Goal: Task Accomplishment & Management: Complete application form

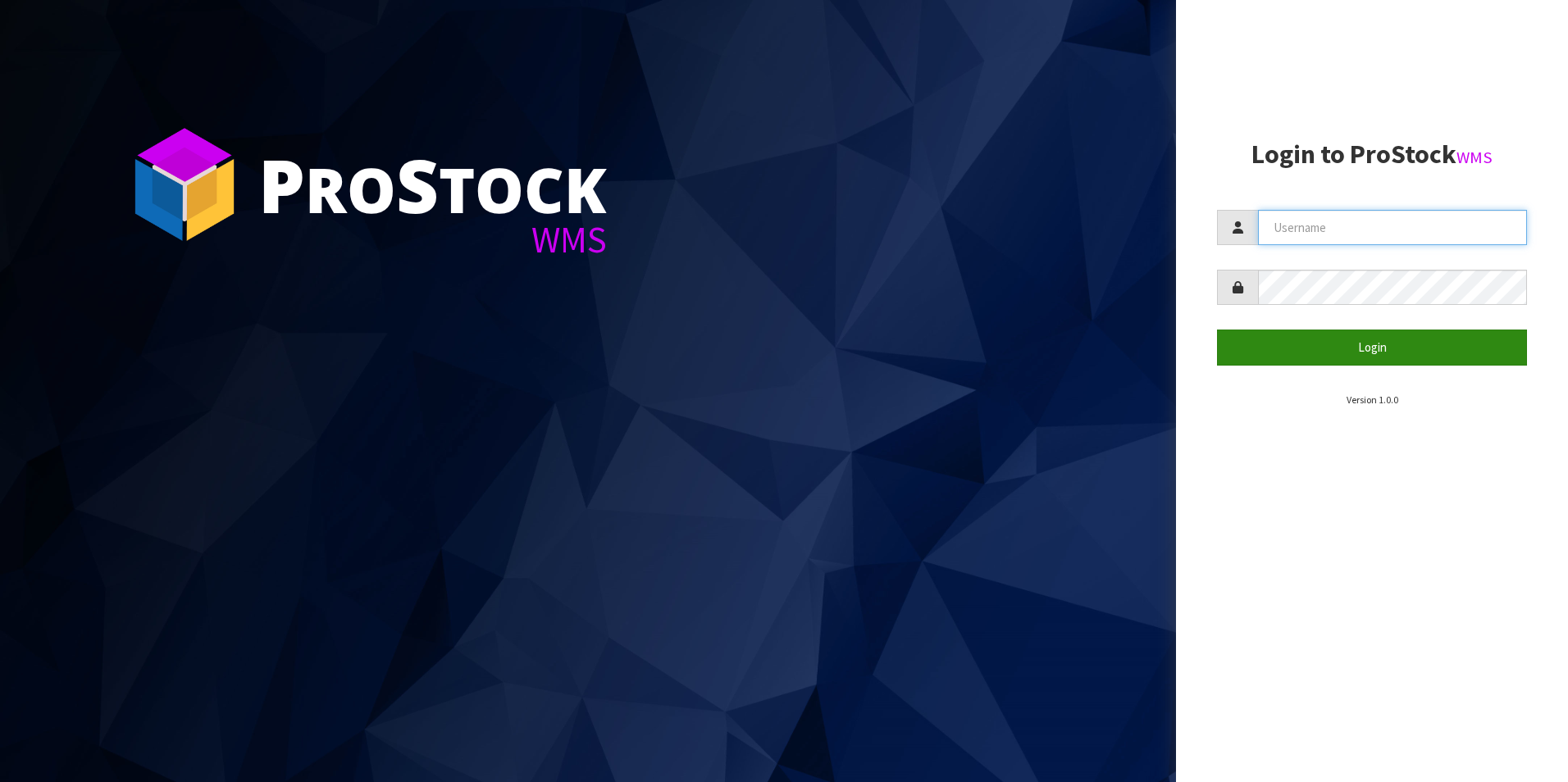
type input "aquacooler"
click at [1372, 349] on button "Login" at bounding box center [1372, 347] width 310 height 35
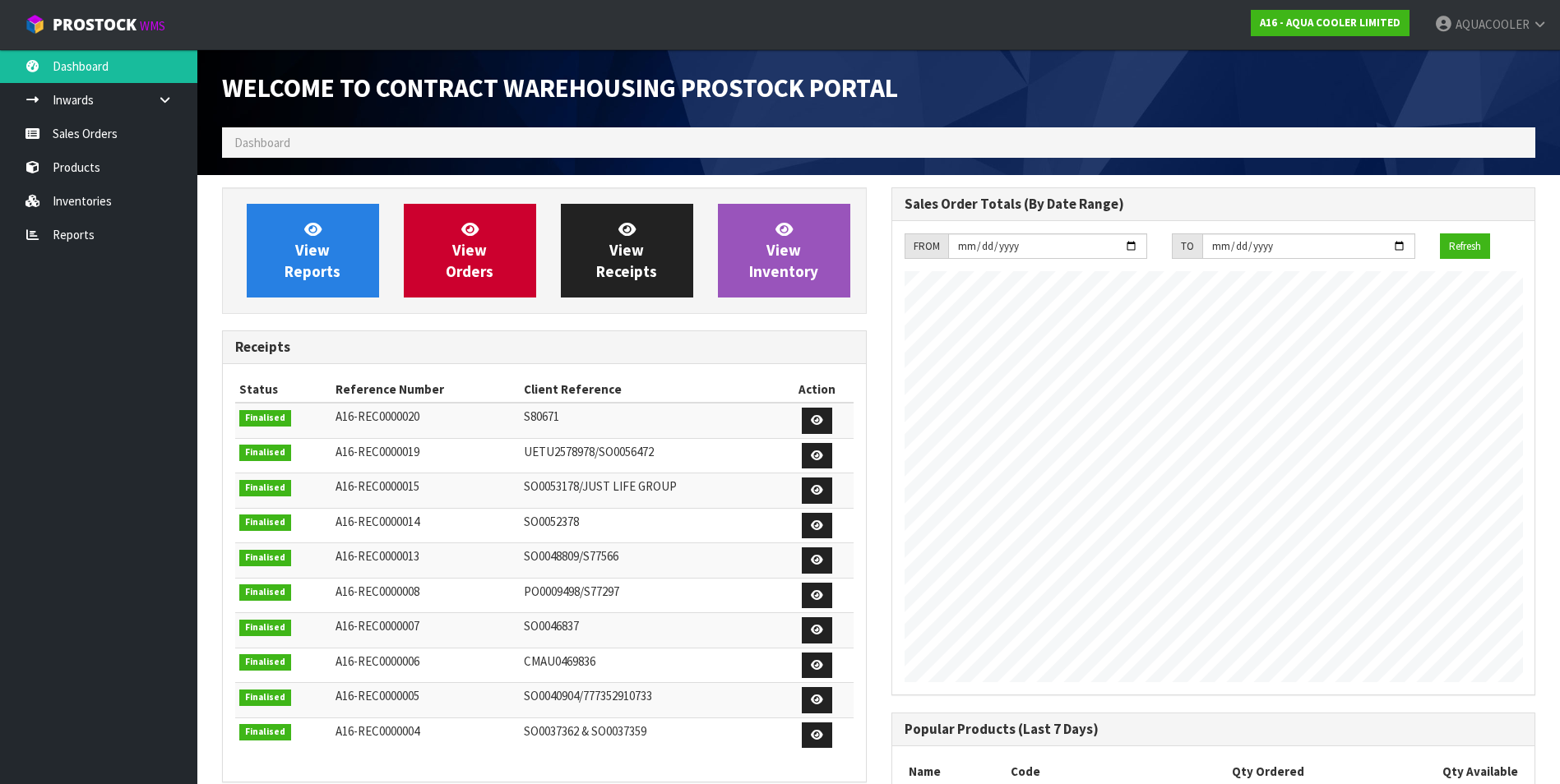
scroll to position [876, 669]
click at [97, 131] on link "Sales Orders" at bounding box center [98, 133] width 197 height 33
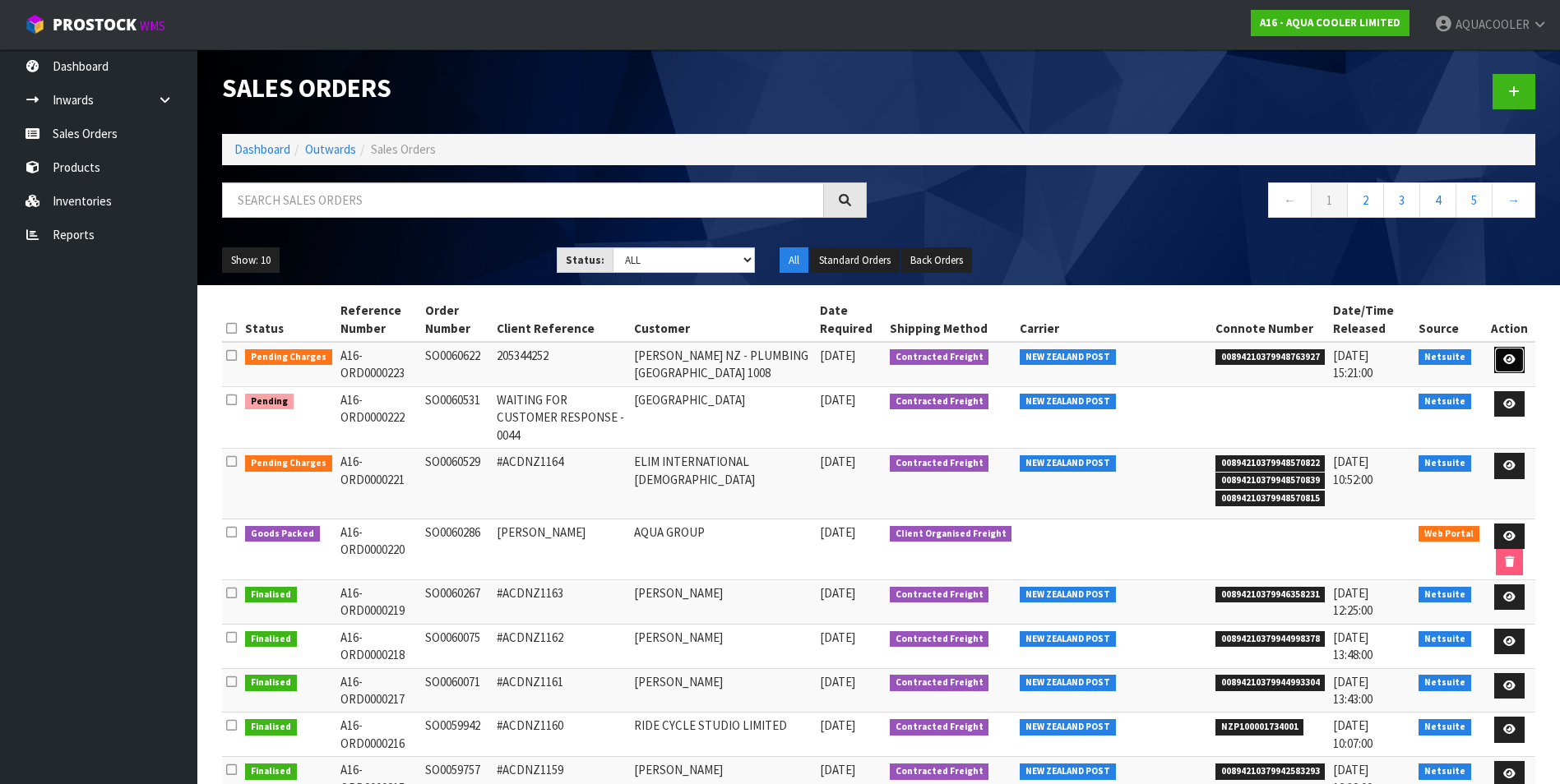
click at [1508, 359] on icon at bounding box center [1509, 359] width 12 height 10
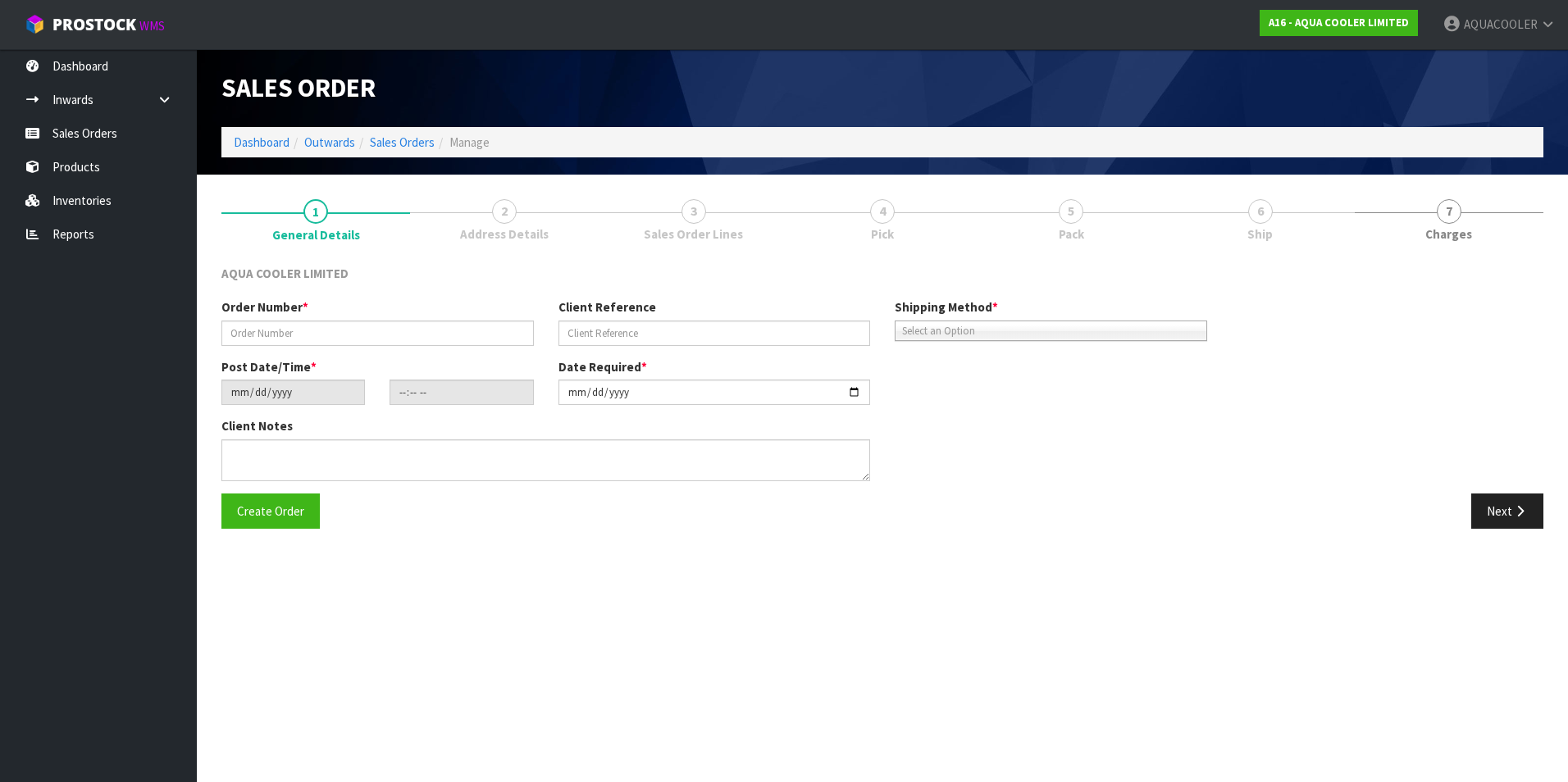
type input "SO0060622"
type input "205344252"
type input "[DATE]"
type input "11:45:09.000"
type input "[DATE]"
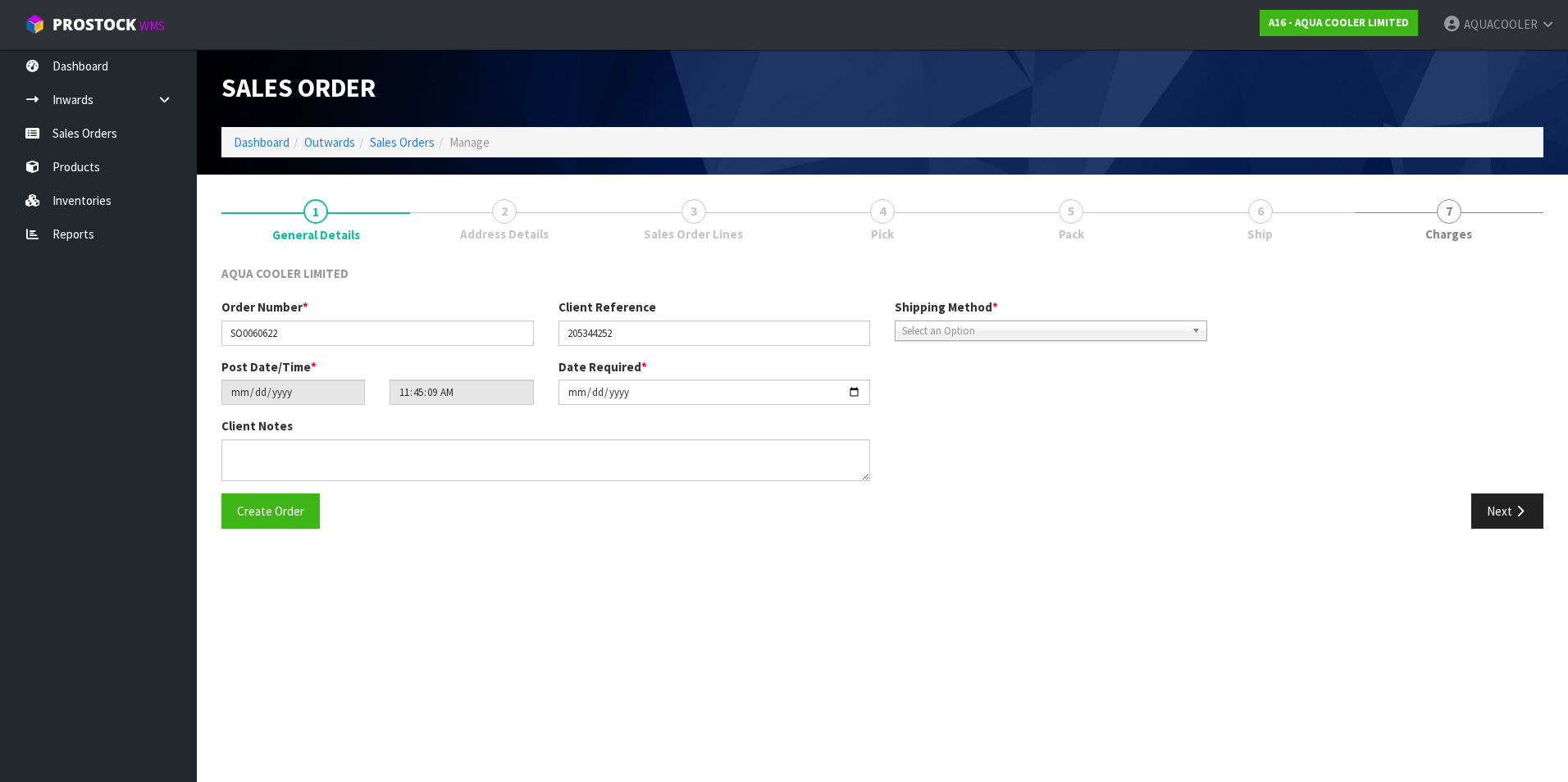
type textarea "ENQ0359286 SHIP COMPLETE - DO NOT SPLIT BACKORDER!"
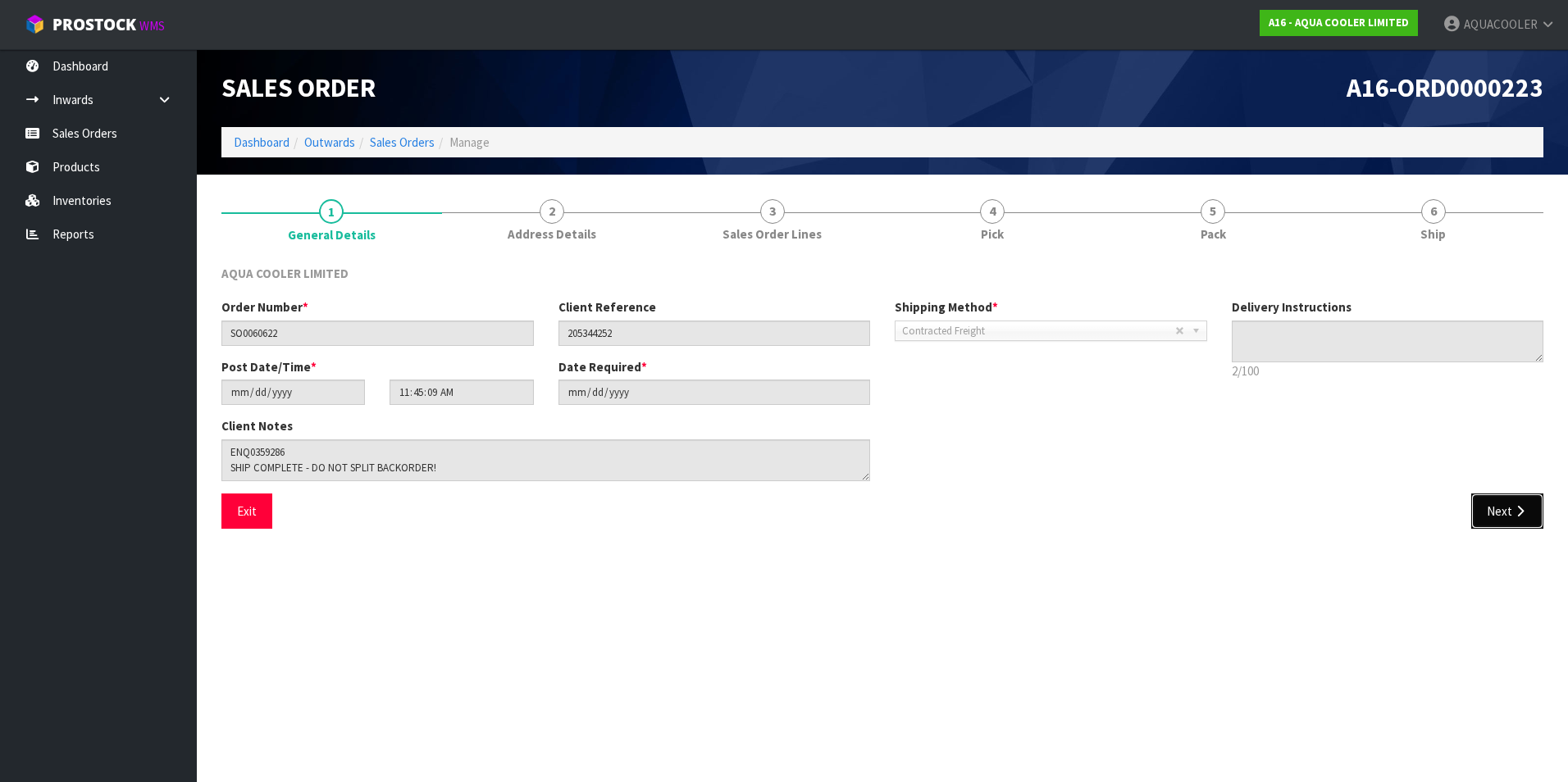
click at [1518, 519] on button "Next" at bounding box center [1507, 511] width 72 height 35
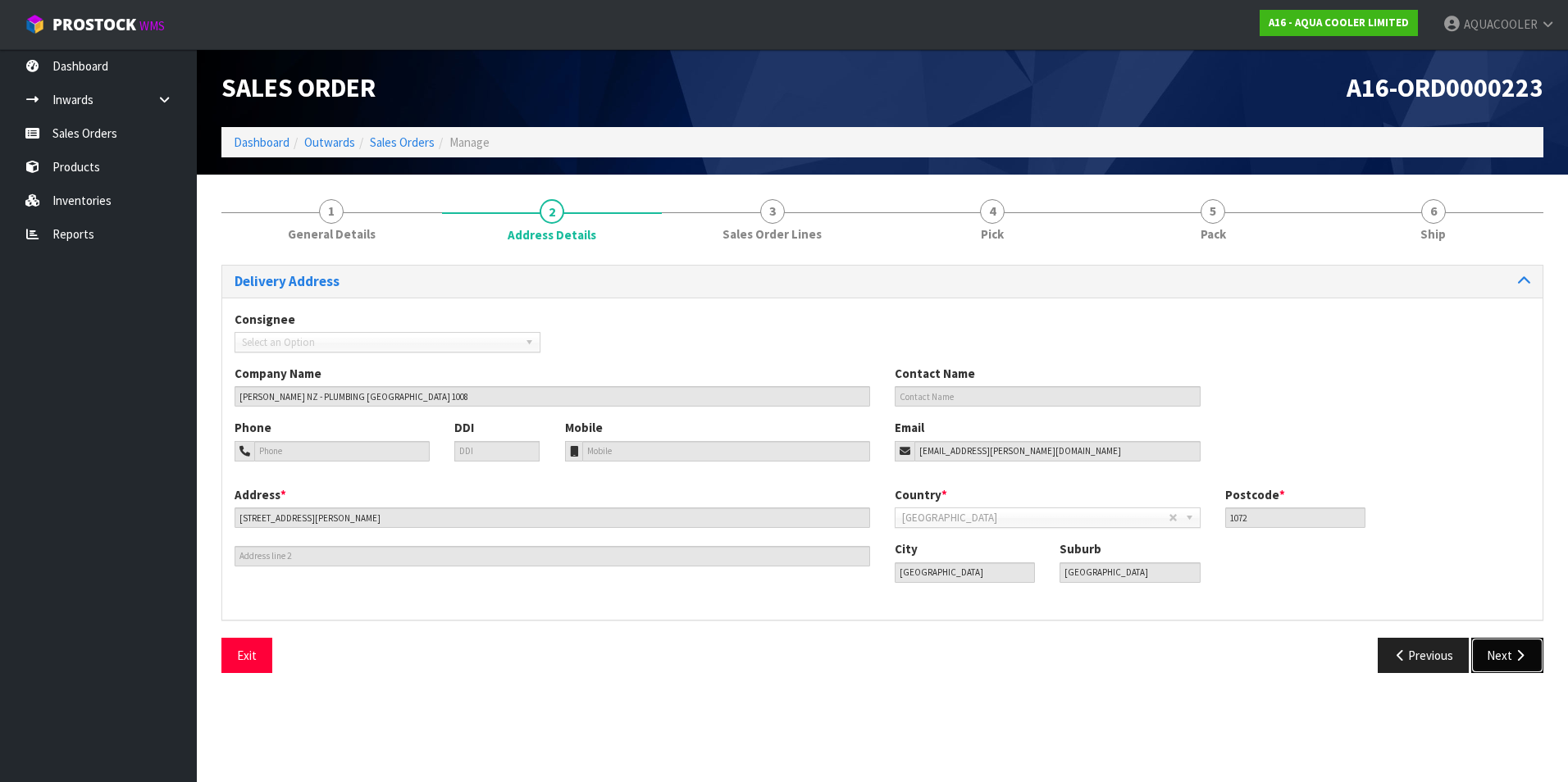
click at [1518, 655] on icon "button" at bounding box center [1520, 655] width 15 height 12
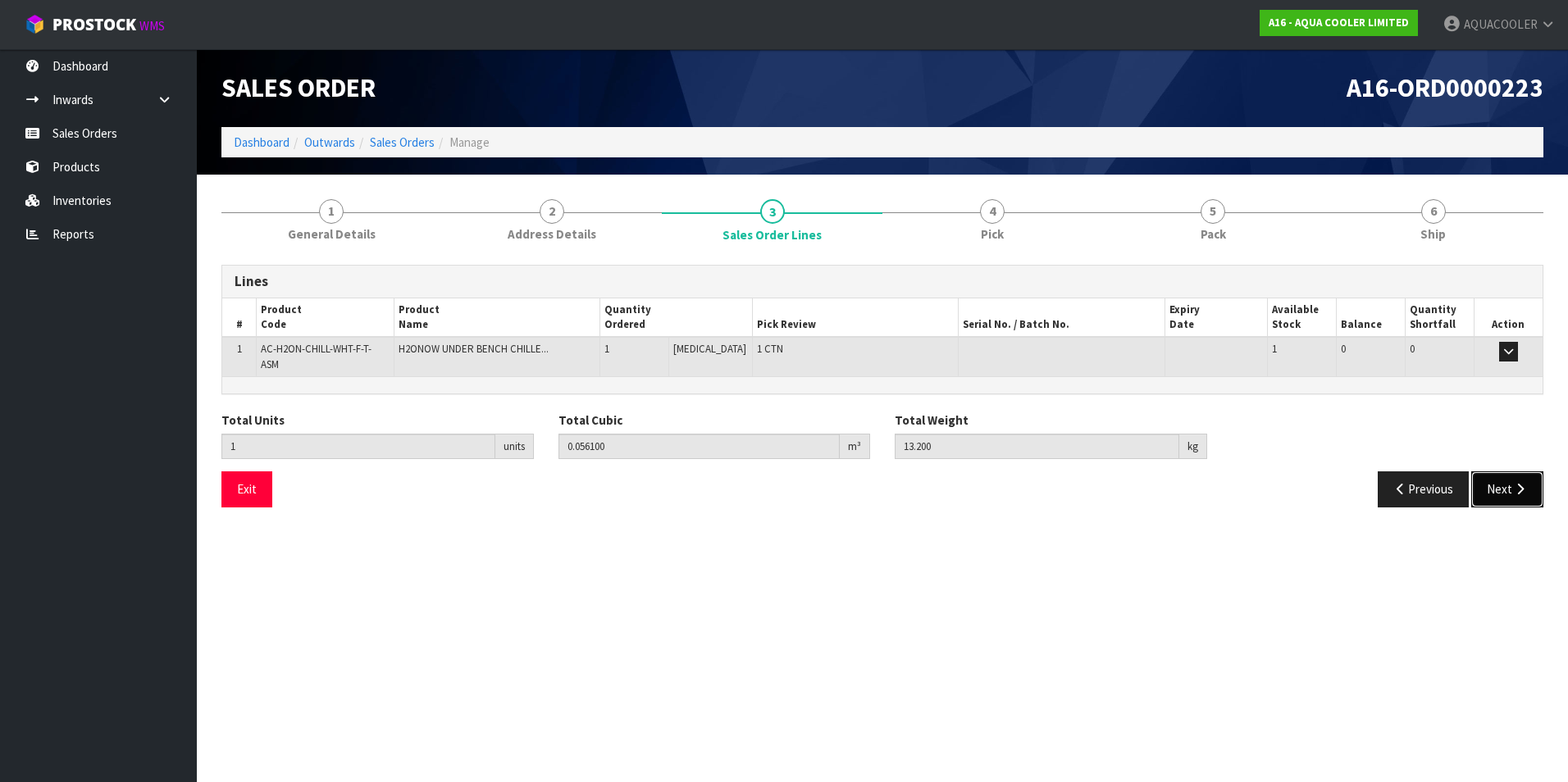
click at [1511, 473] on button "Next" at bounding box center [1507, 488] width 72 height 35
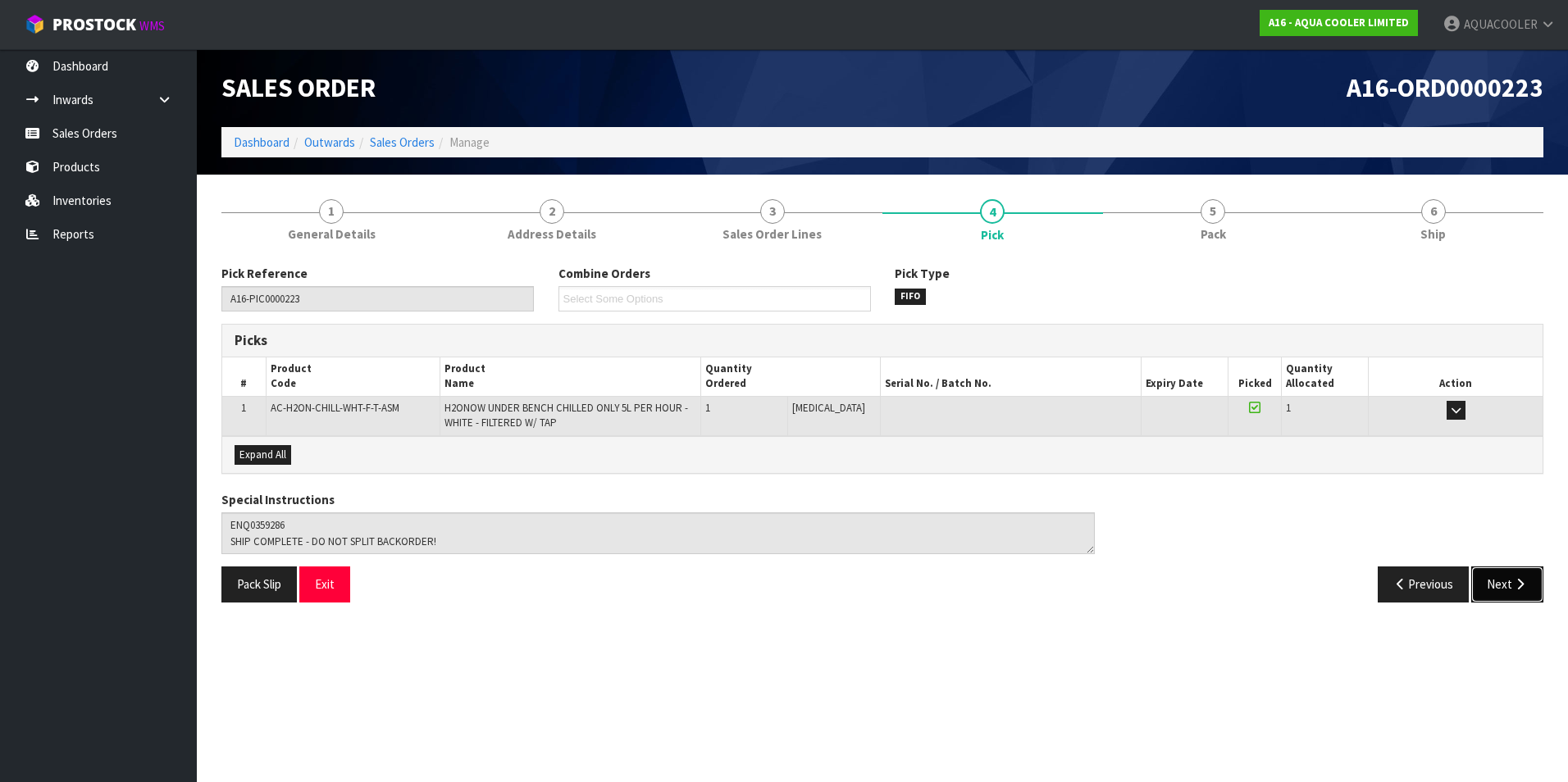
click at [1512, 589] on icon "button" at bounding box center [1520, 584] width 15 height 12
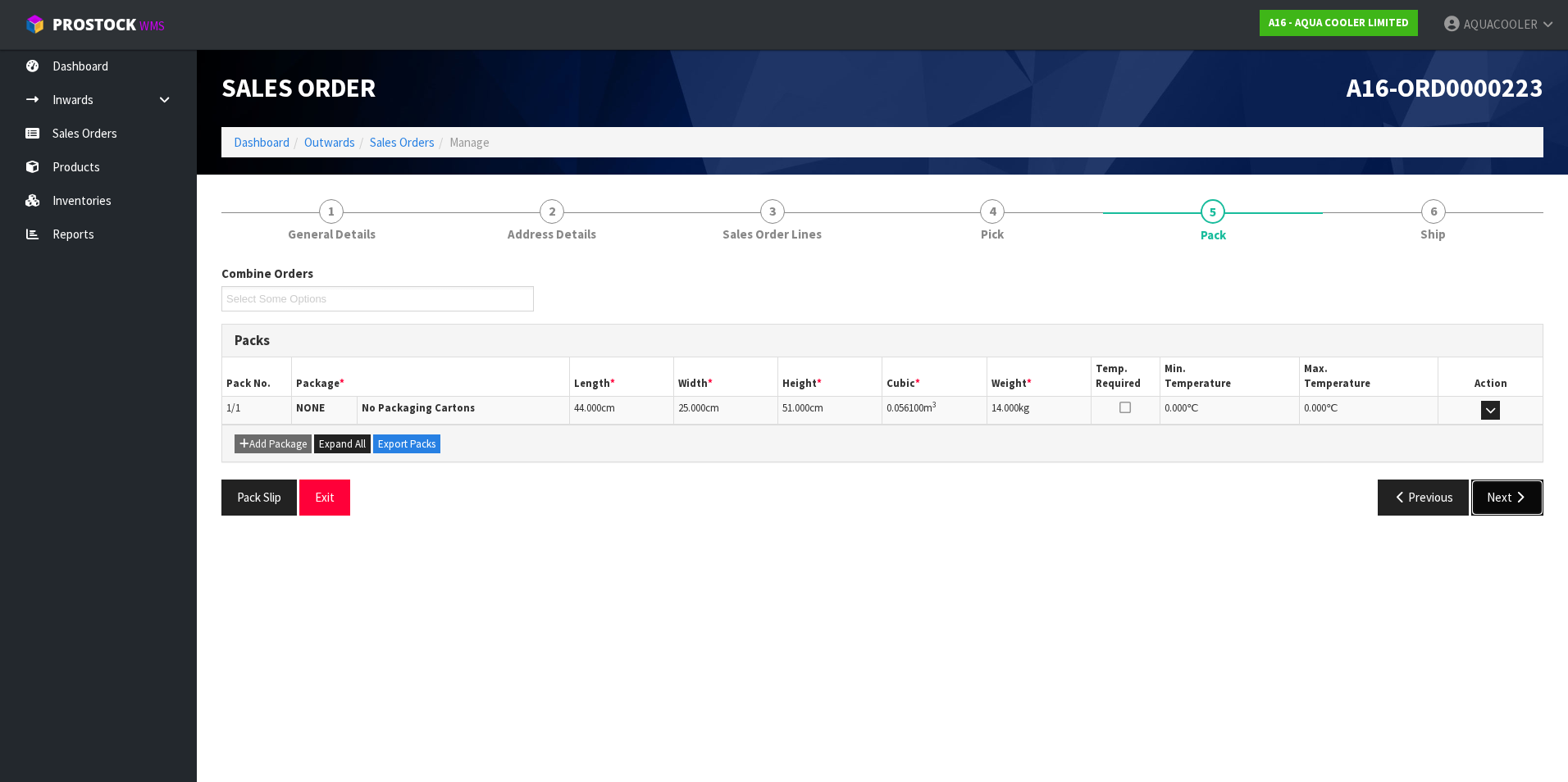
click at [1509, 496] on button "Next" at bounding box center [1507, 497] width 72 height 35
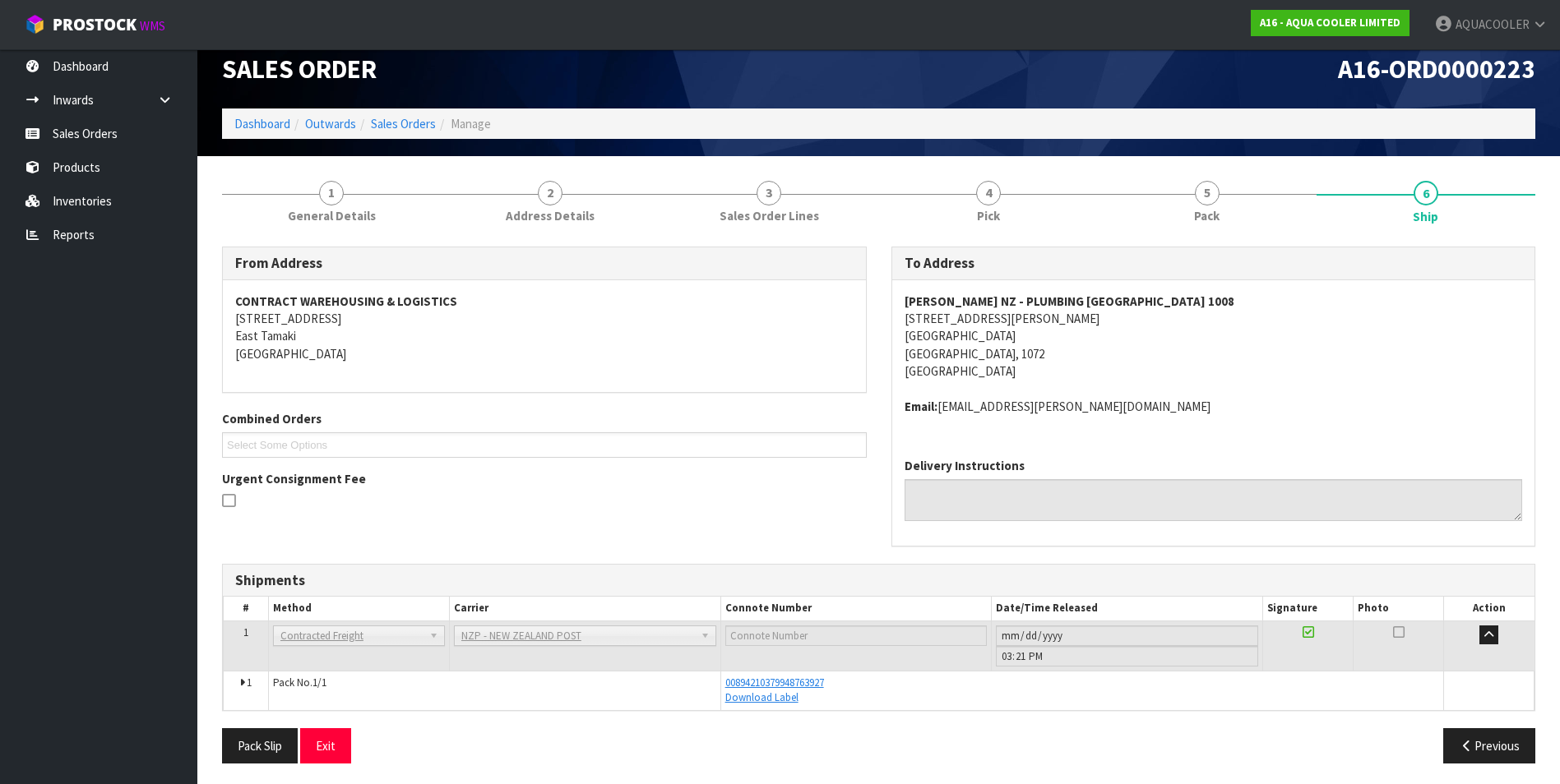
scroll to position [23, 0]
